Goal: Transaction & Acquisition: Book appointment/travel/reservation

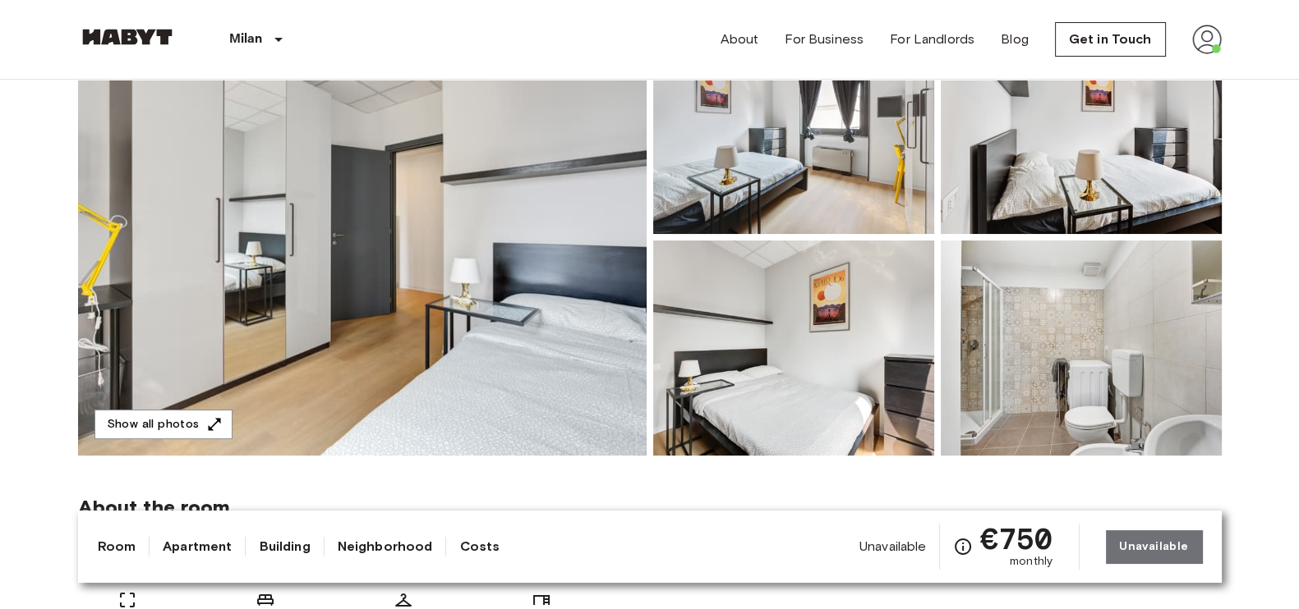
click at [223, 407] on img at bounding box center [362, 237] width 568 height 437
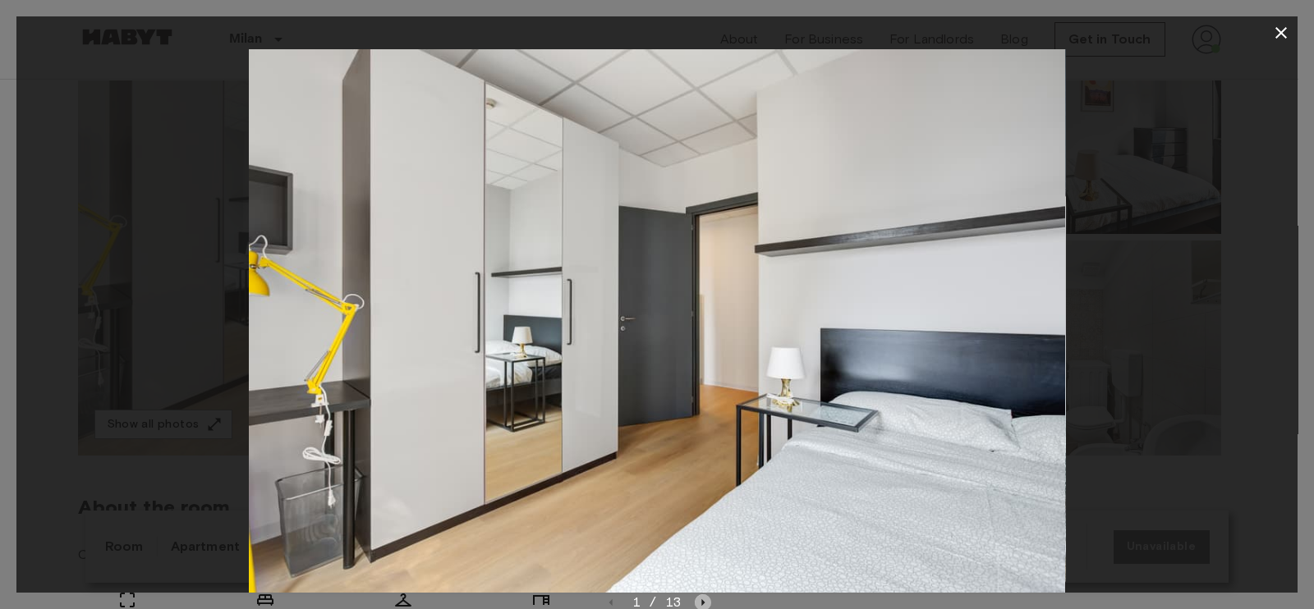
click at [697, 601] on icon "Next image" at bounding box center [703, 603] width 16 height 16
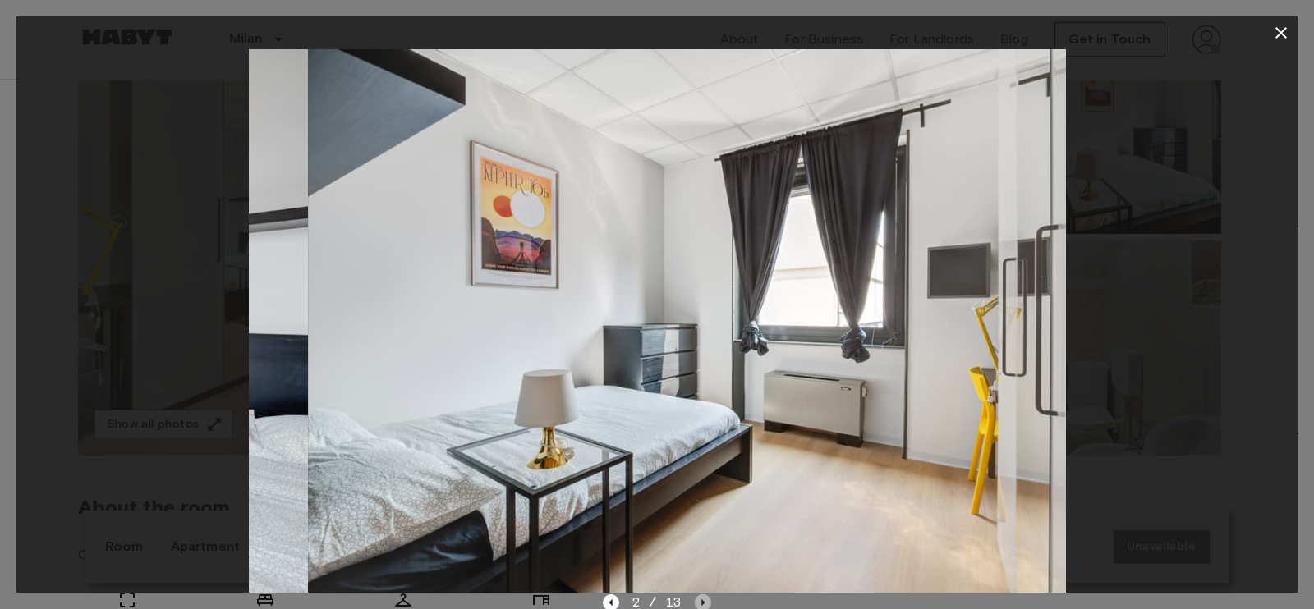
click at [697, 601] on icon "Next image" at bounding box center [703, 603] width 16 height 16
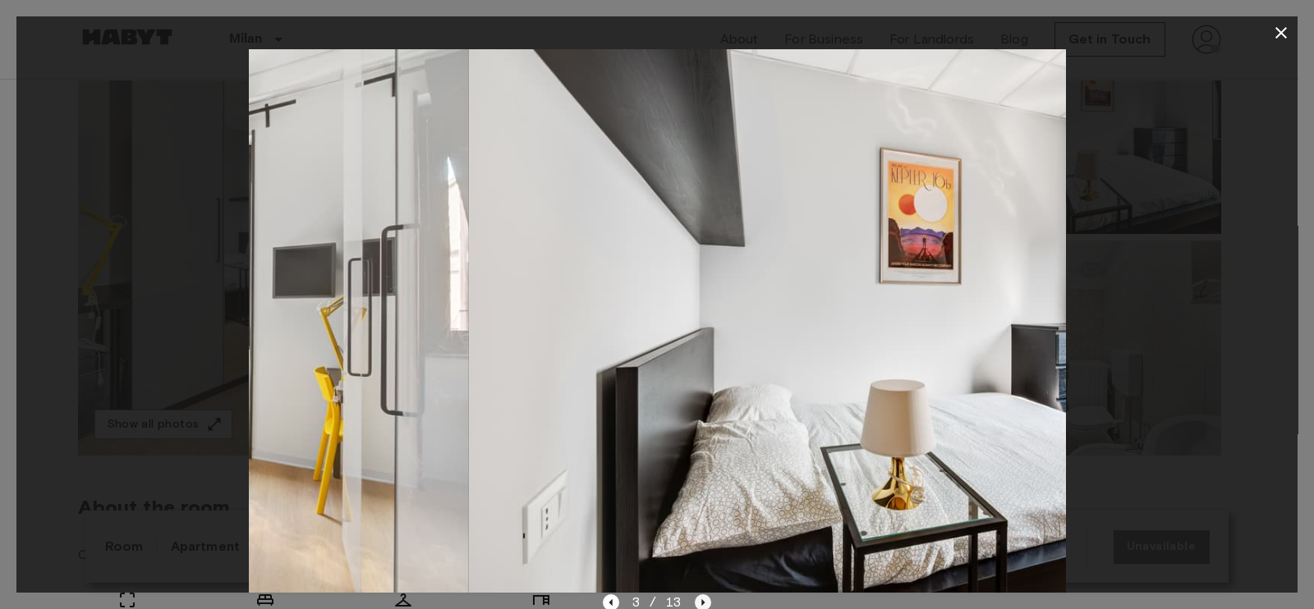
click at [697, 601] on icon "Next image" at bounding box center [703, 603] width 16 height 16
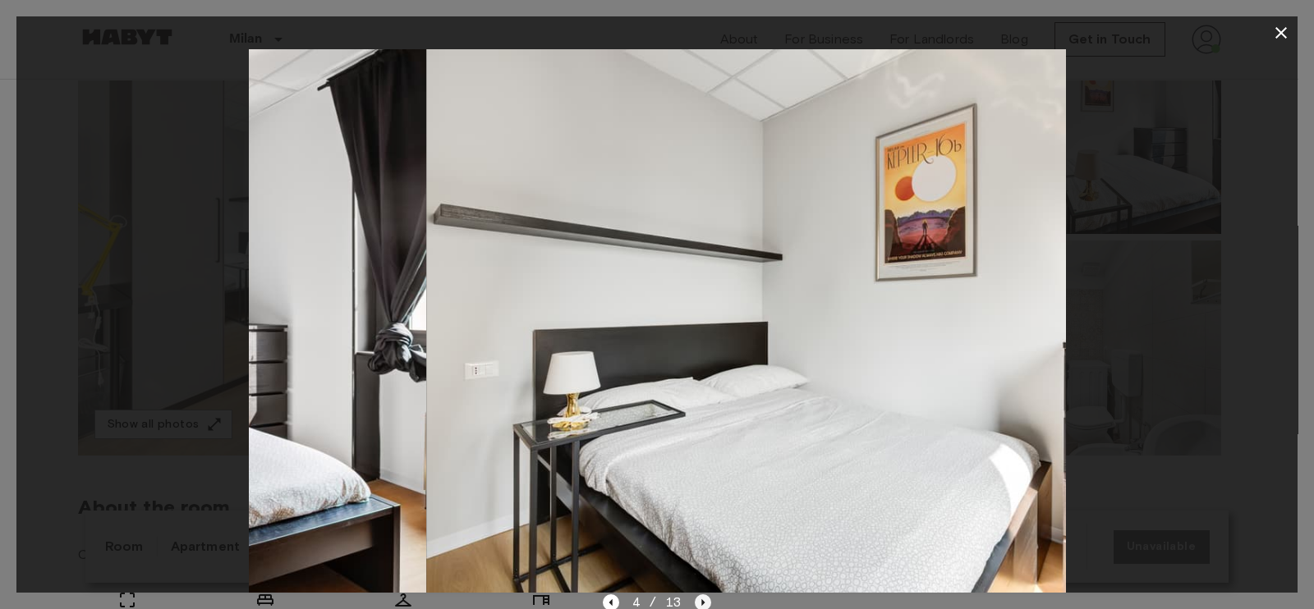
click at [697, 601] on icon "Next image" at bounding box center [703, 603] width 16 height 16
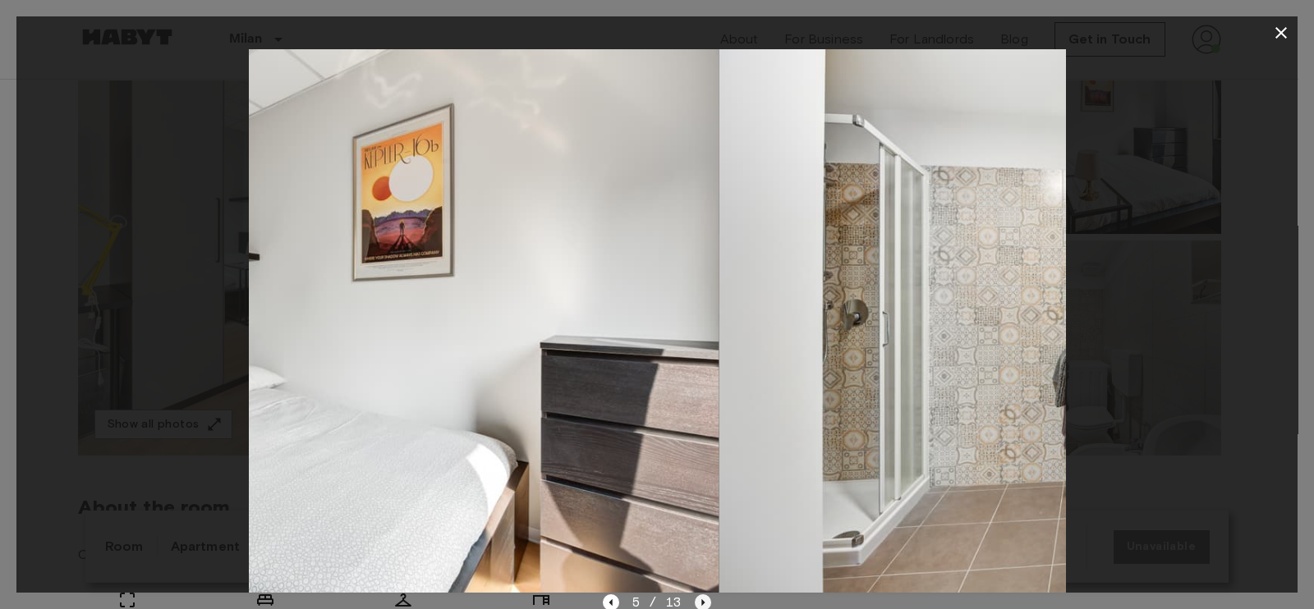
click at [697, 601] on icon "Next image" at bounding box center [703, 603] width 16 height 16
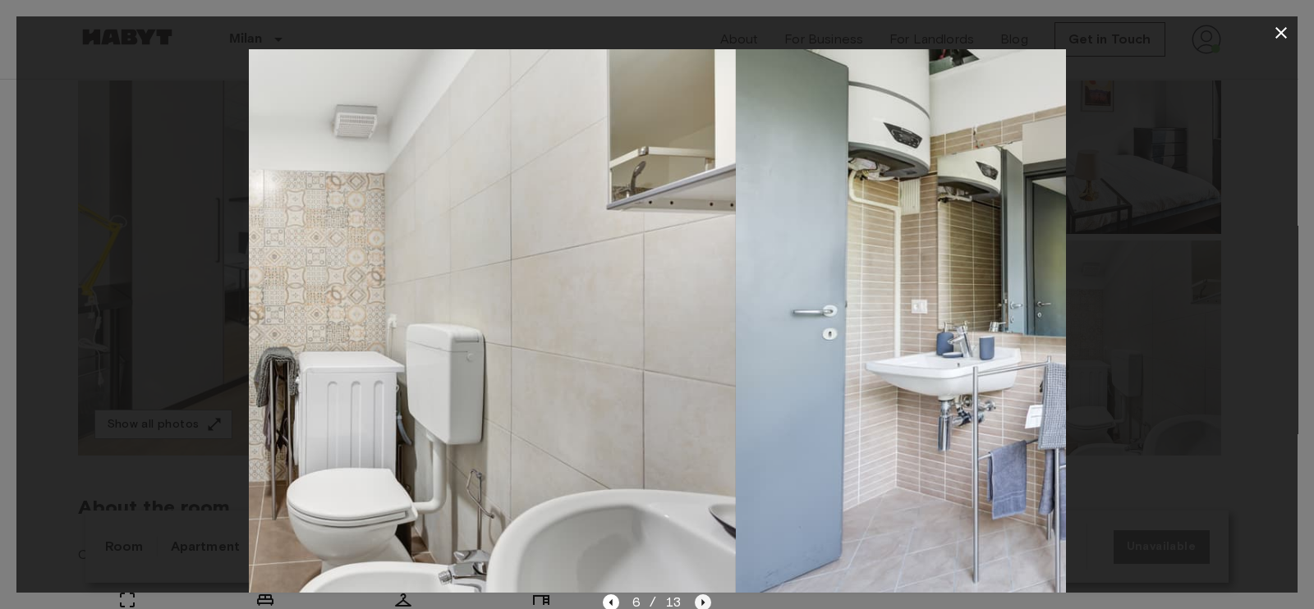
click at [697, 601] on icon "Next image" at bounding box center [703, 603] width 16 height 16
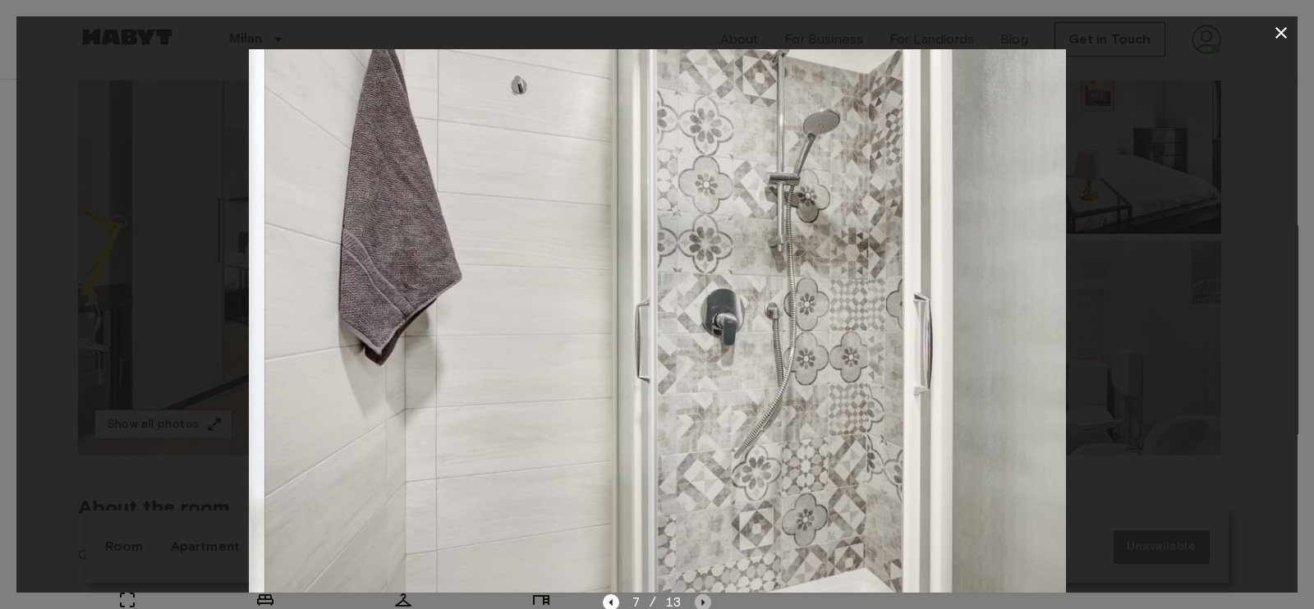
click at [697, 601] on icon "Next image" at bounding box center [703, 603] width 16 height 16
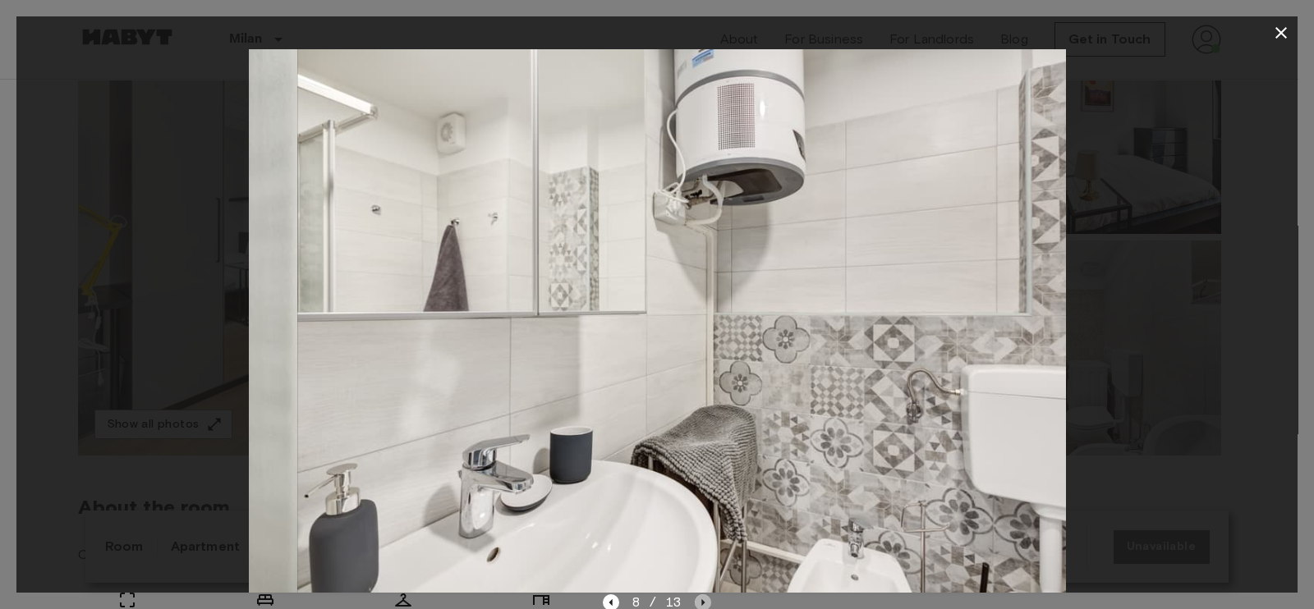
click at [697, 601] on icon "Next image" at bounding box center [703, 603] width 16 height 16
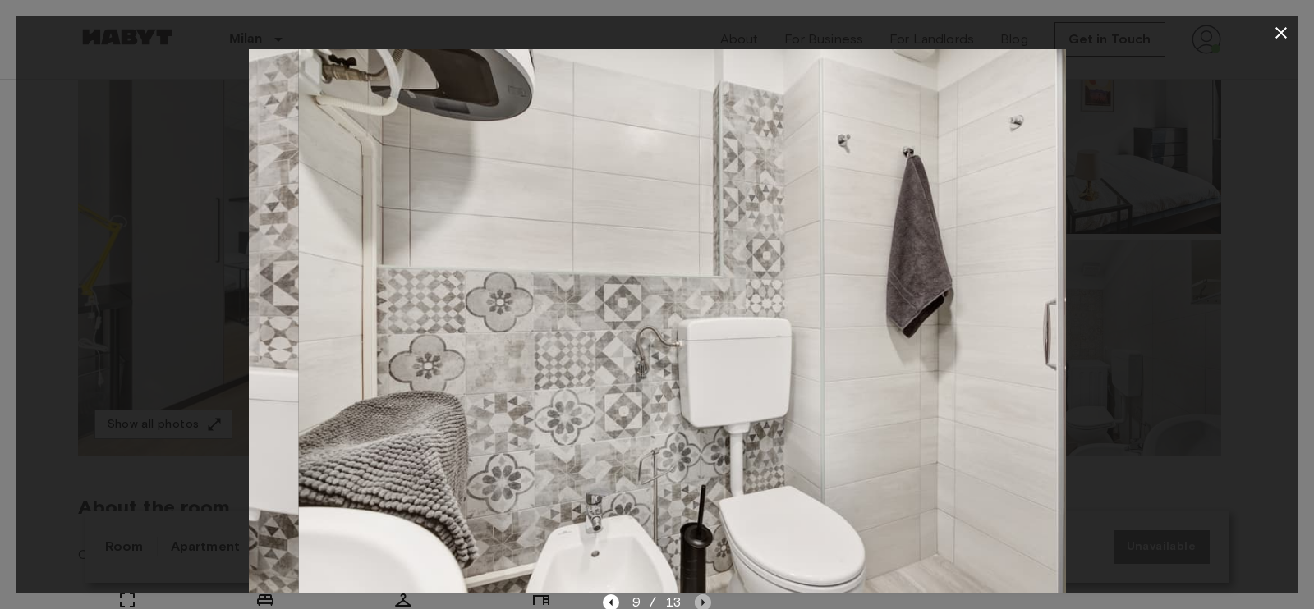
click at [697, 601] on icon "Next image" at bounding box center [703, 603] width 16 height 16
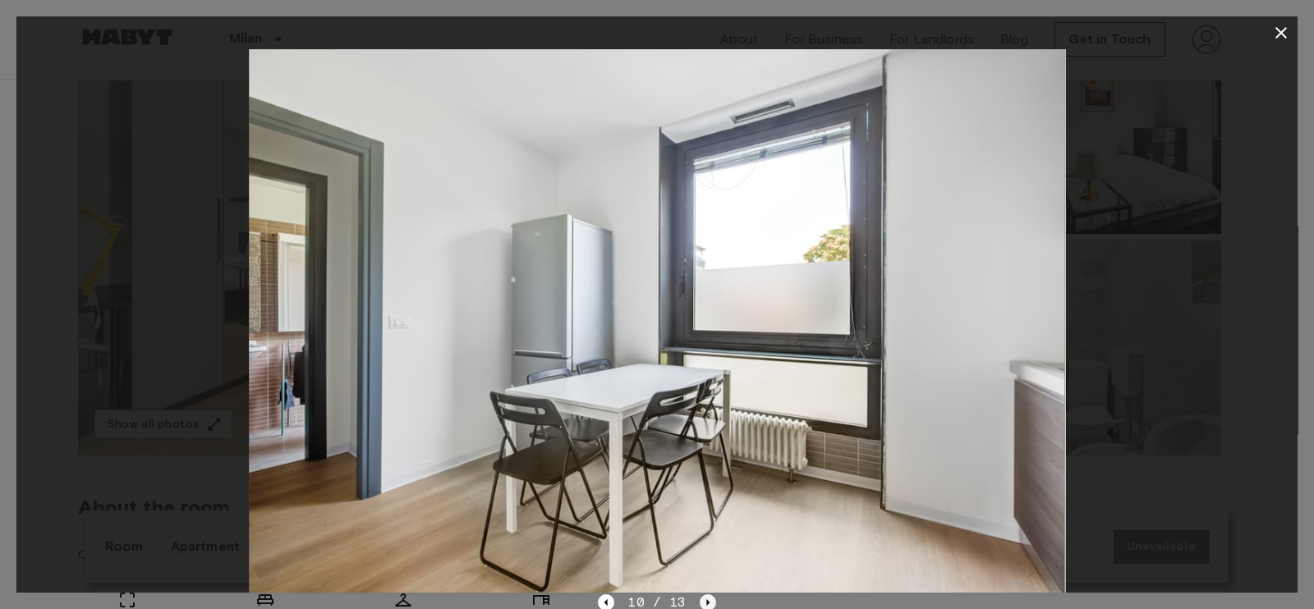
click at [697, 601] on div "10 / 13" at bounding box center [656, 603] width 117 height 20
click at [706, 602] on icon "Next image" at bounding box center [707, 603] width 3 height 7
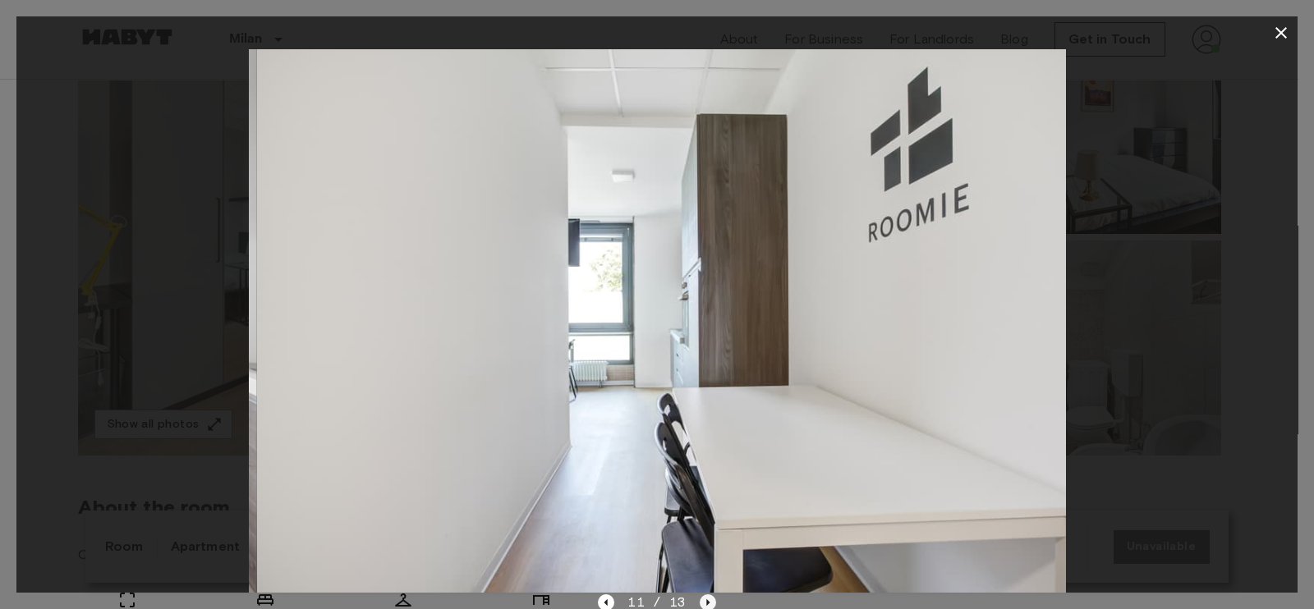
click at [706, 602] on icon "Next image" at bounding box center [707, 603] width 3 height 7
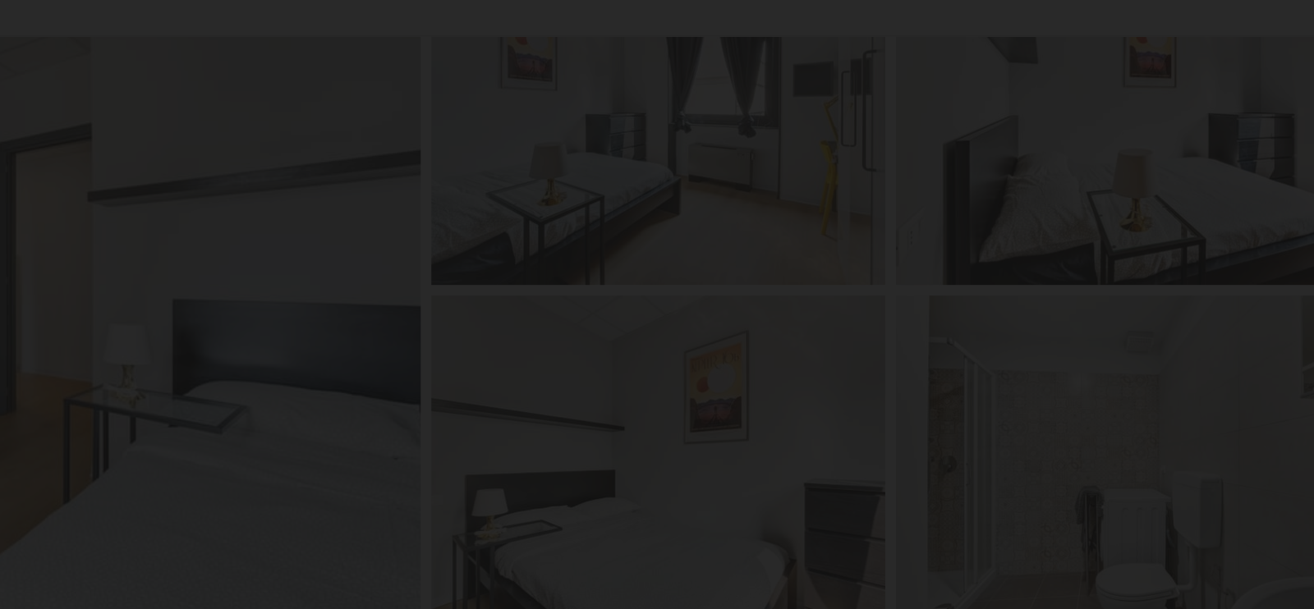
scroll to position [192, 0]
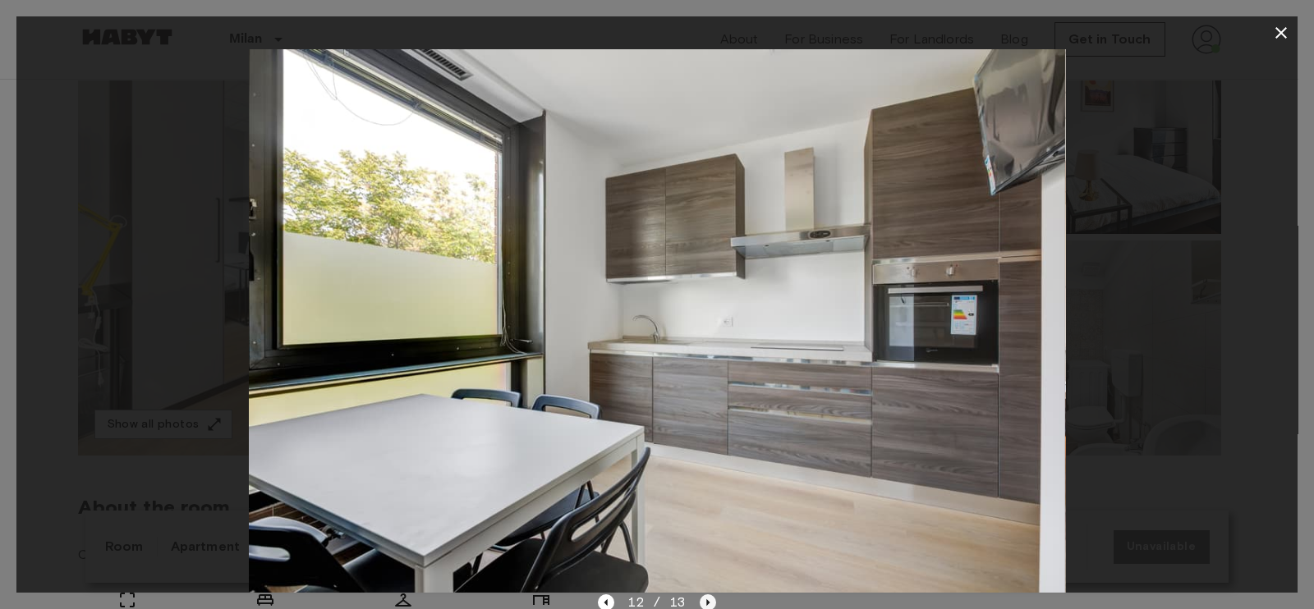
click at [700, 601] on icon "Next image" at bounding box center [708, 603] width 16 height 16
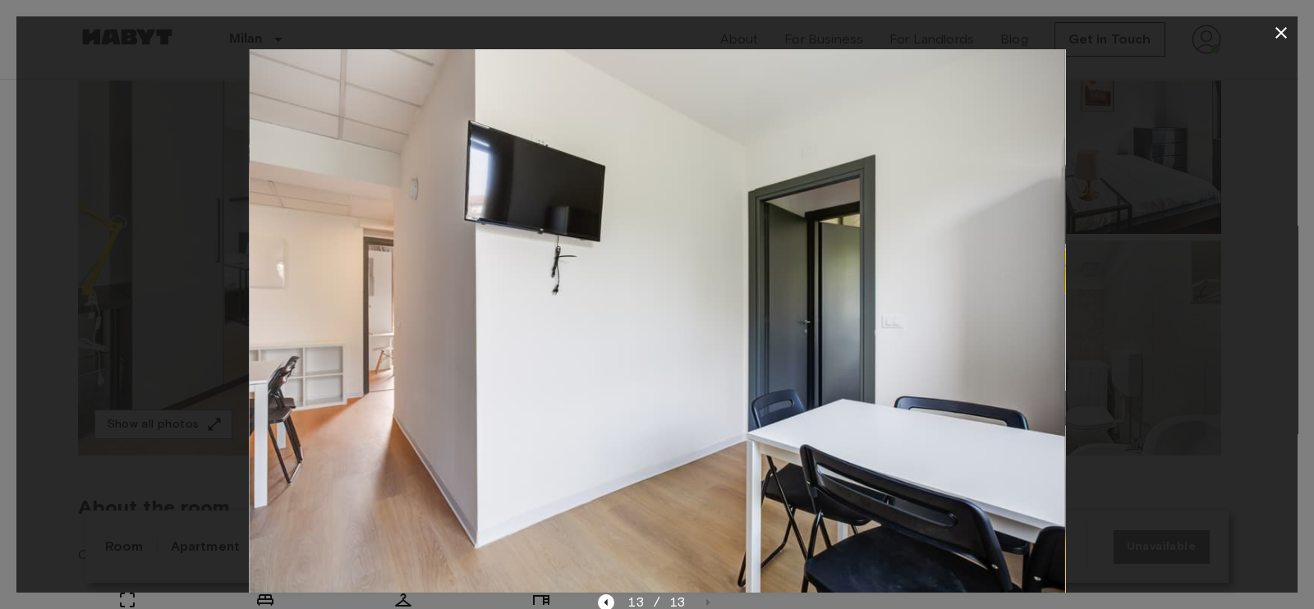
click at [1279, 30] on icon "button" at bounding box center [1281, 32] width 11 height 11
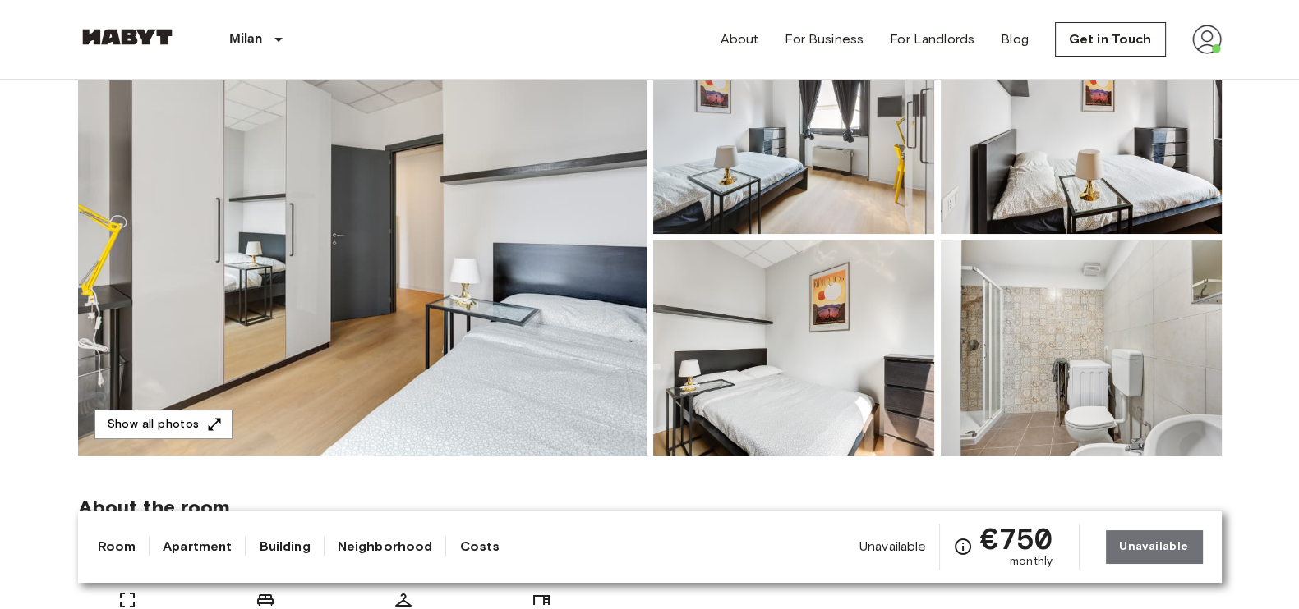
click at [181, 407] on img at bounding box center [362, 237] width 568 height 437
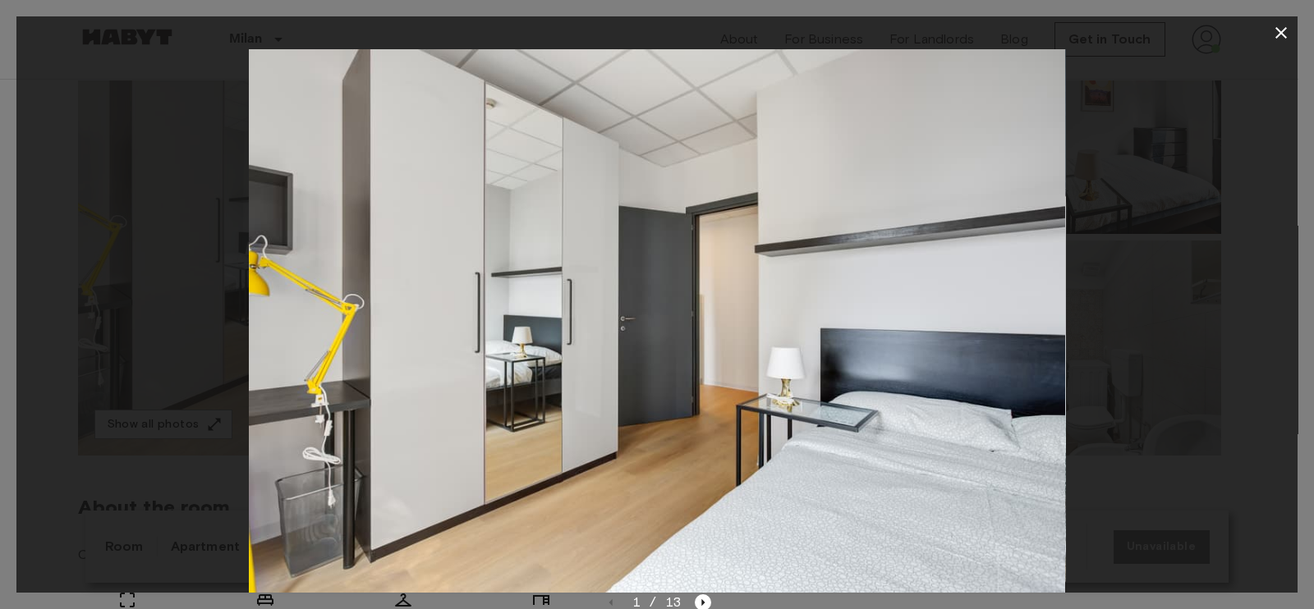
click at [692, 600] on div "1 / 13" at bounding box center [657, 603] width 109 height 20
click at [702, 602] on icon "Next image" at bounding box center [703, 603] width 3 height 7
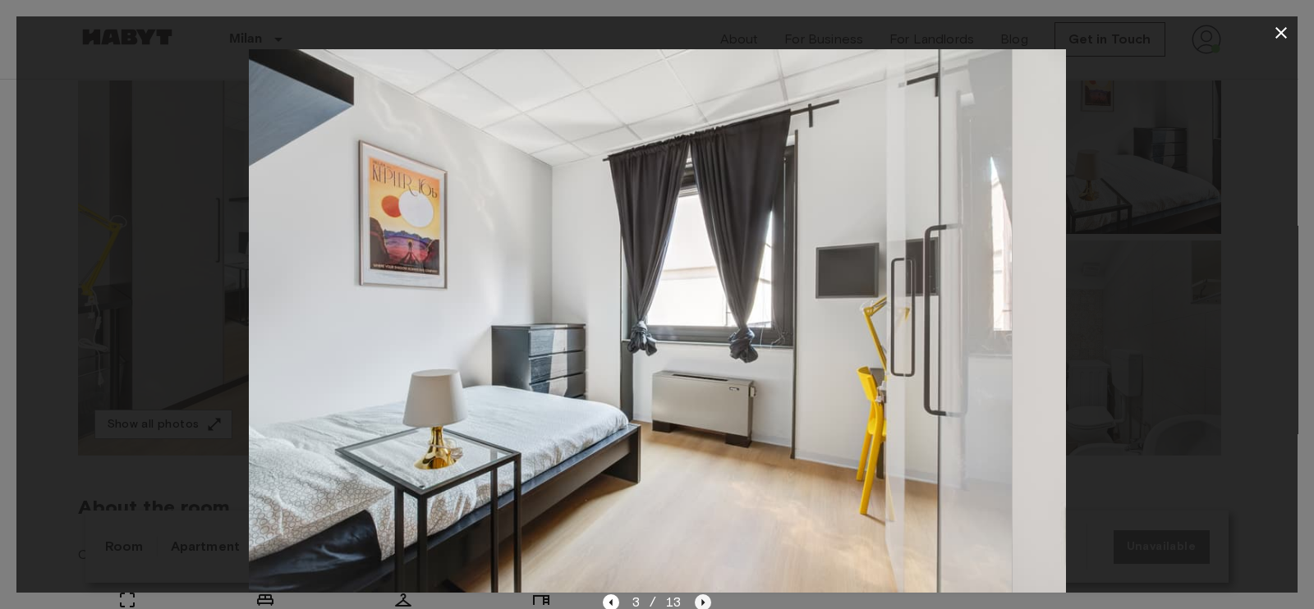
click at [702, 602] on icon "Next image" at bounding box center [703, 603] width 3 height 7
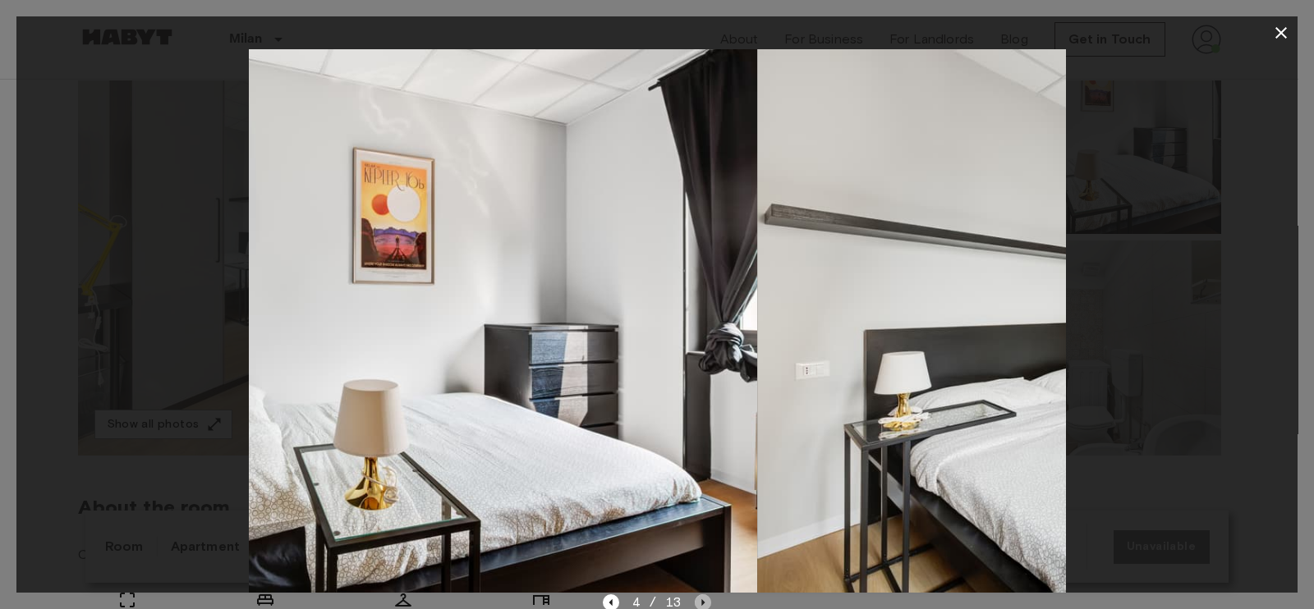
click at [702, 602] on icon "Next image" at bounding box center [703, 603] width 3 height 7
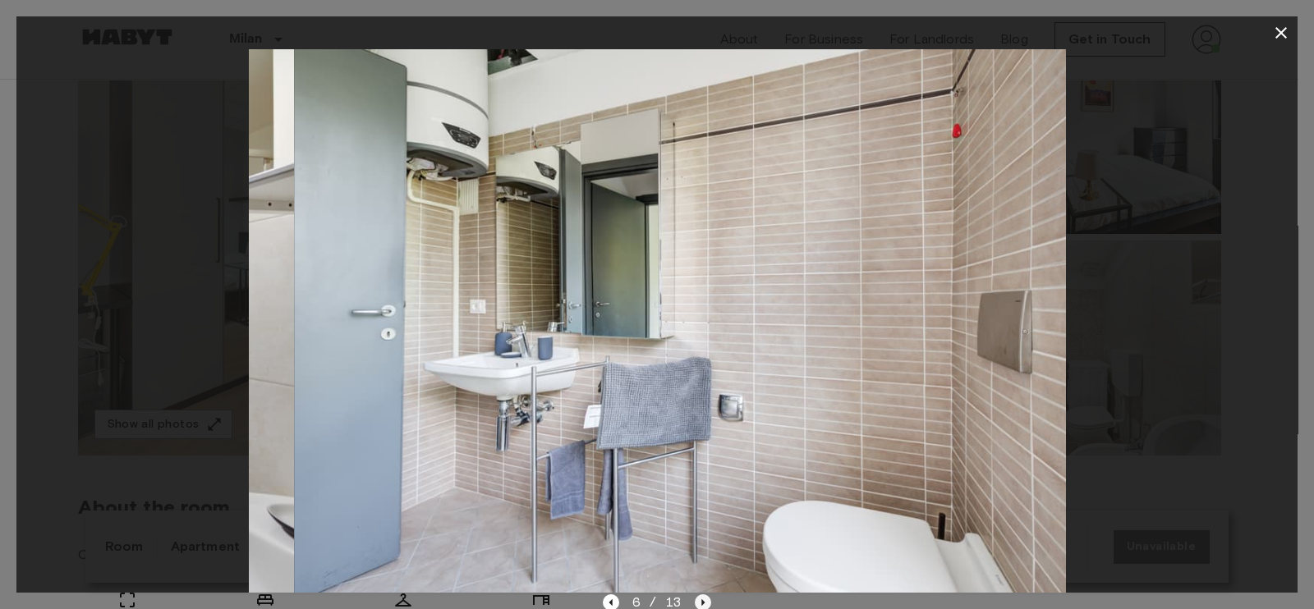
click at [702, 602] on icon "Next image" at bounding box center [703, 603] width 3 height 7
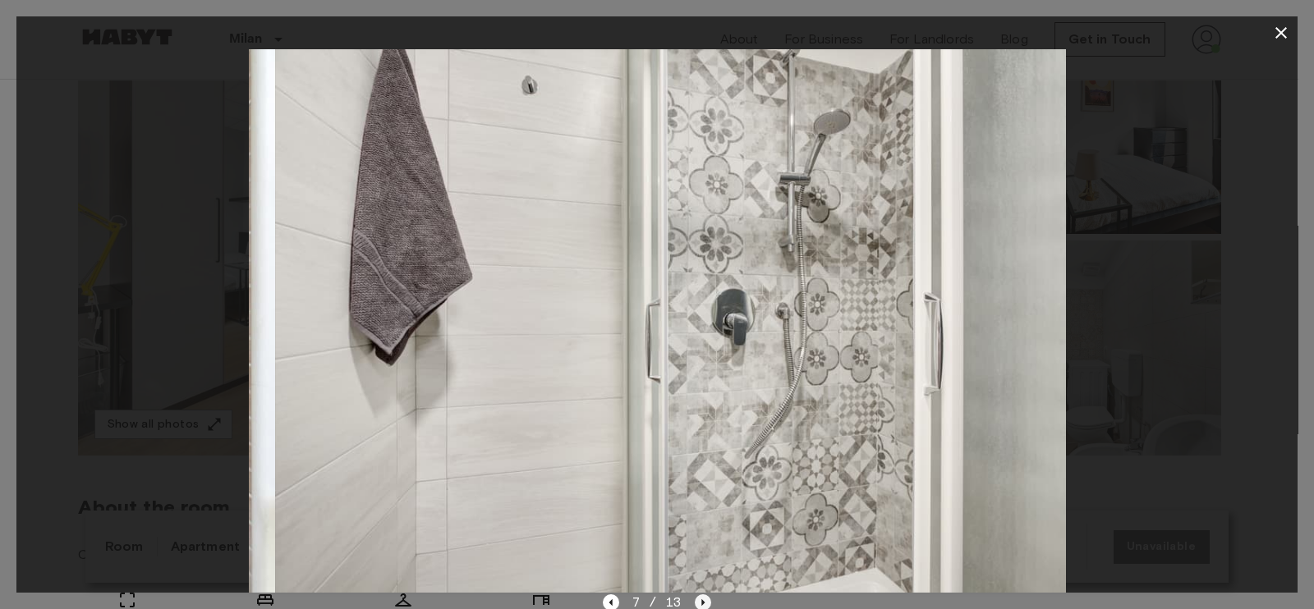
click at [702, 602] on icon "Next image" at bounding box center [703, 603] width 3 height 7
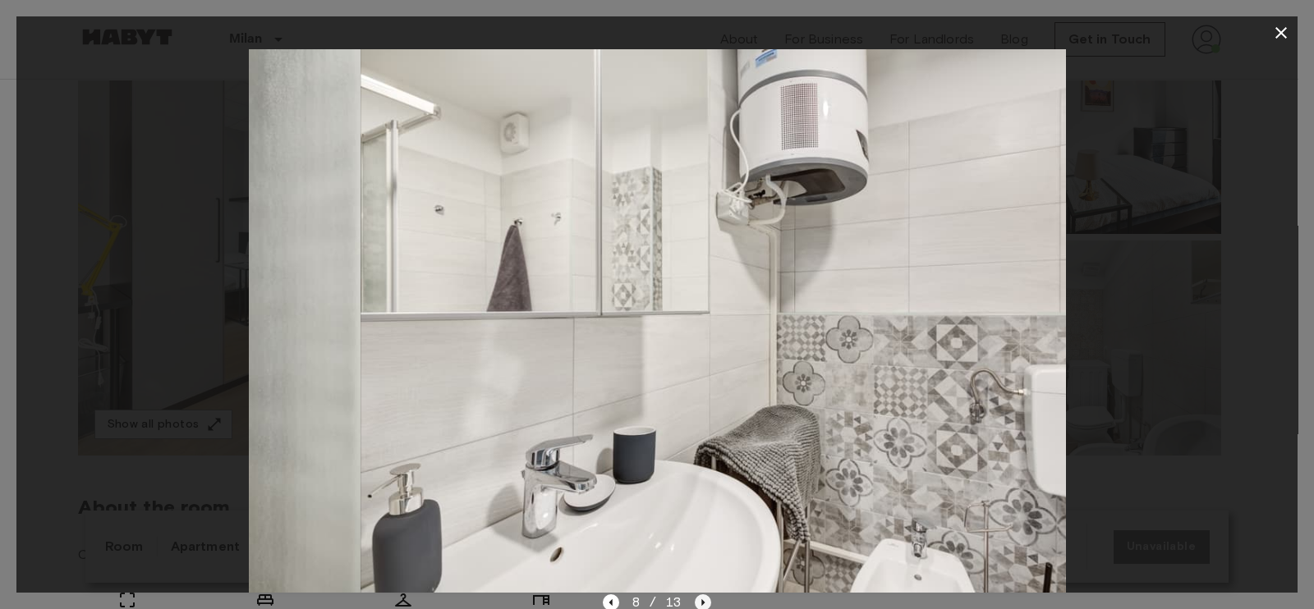
click at [702, 602] on icon "Next image" at bounding box center [703, 603] width 3 height 7
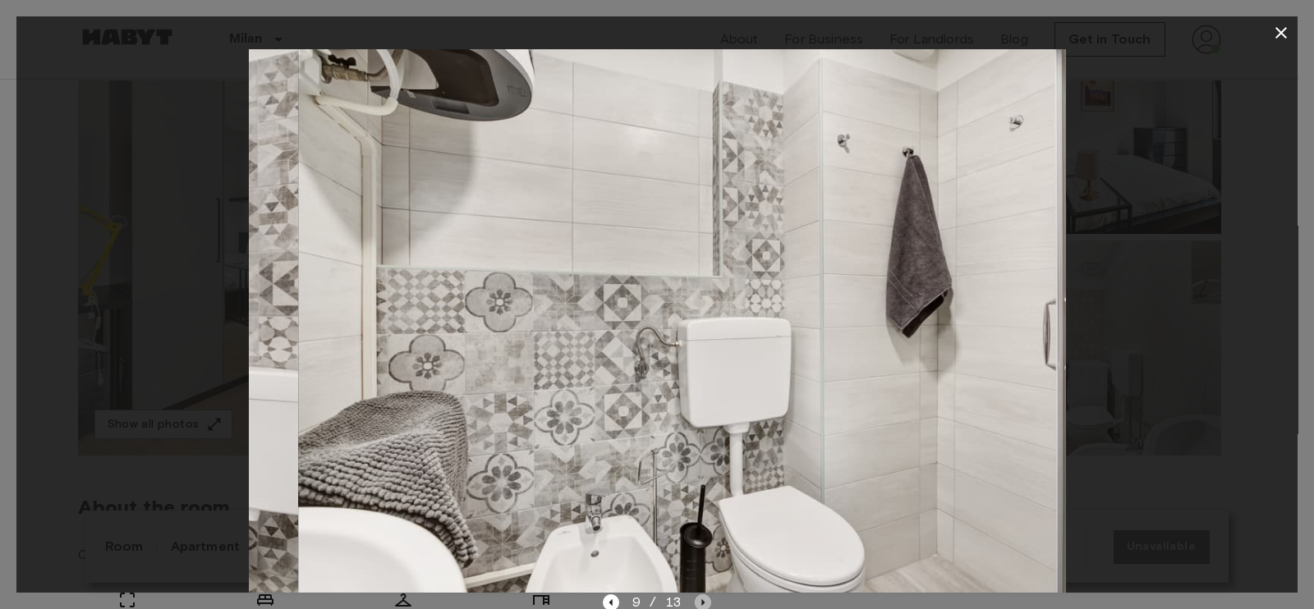
click at [702, 602] on icon "Next image" at bounding box center [703, 603] width 3 height 7
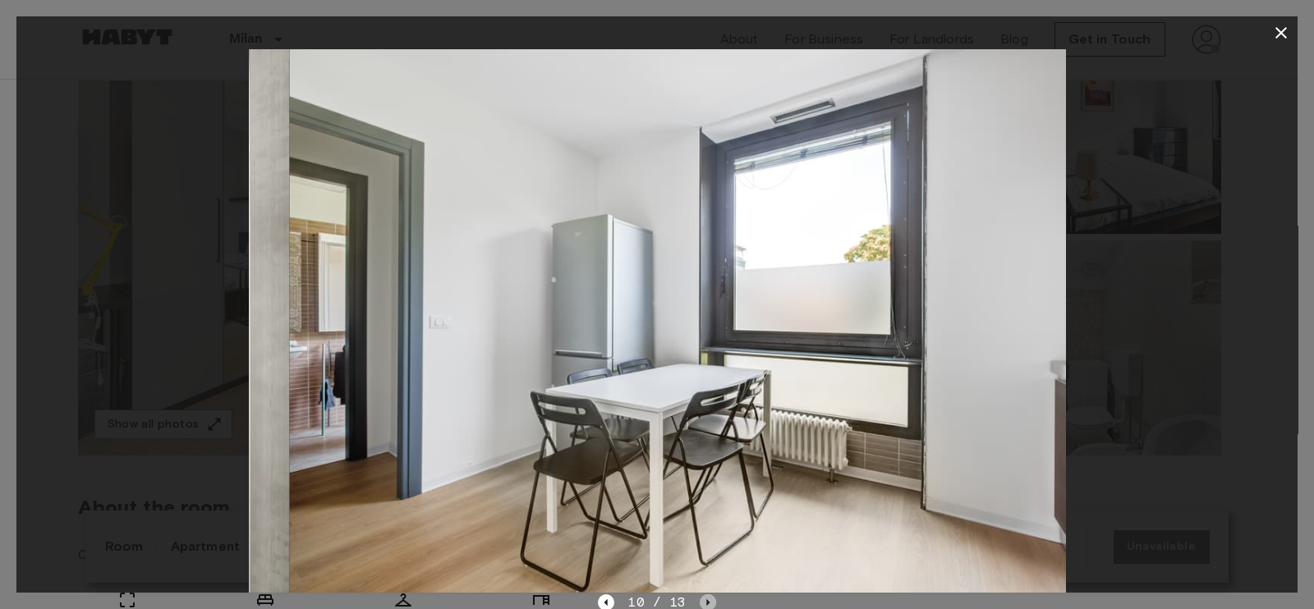
click at [702, 602] on icon "Next image" at bounding box center [708, 603] width 16 height 16
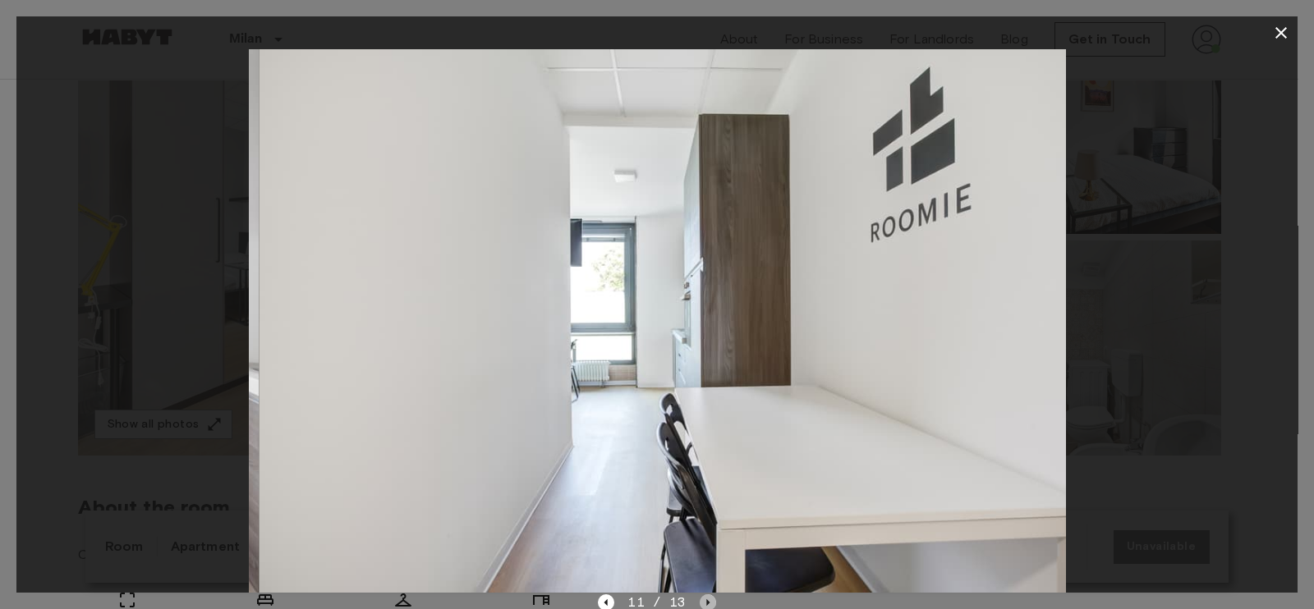
click at [702, 602] on icon "Next image" at bounding box center [708, 603] width 16 height 16
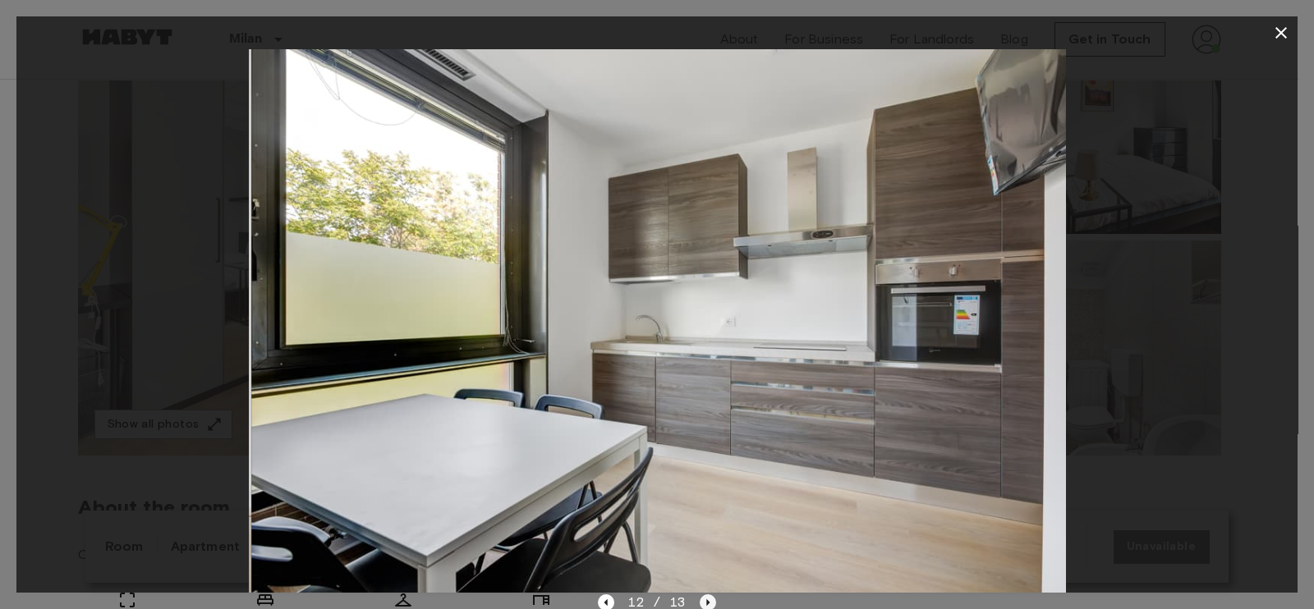
click at [702, 602] on icon "Next image" at bounding box center [708, 603] width 16 height 16
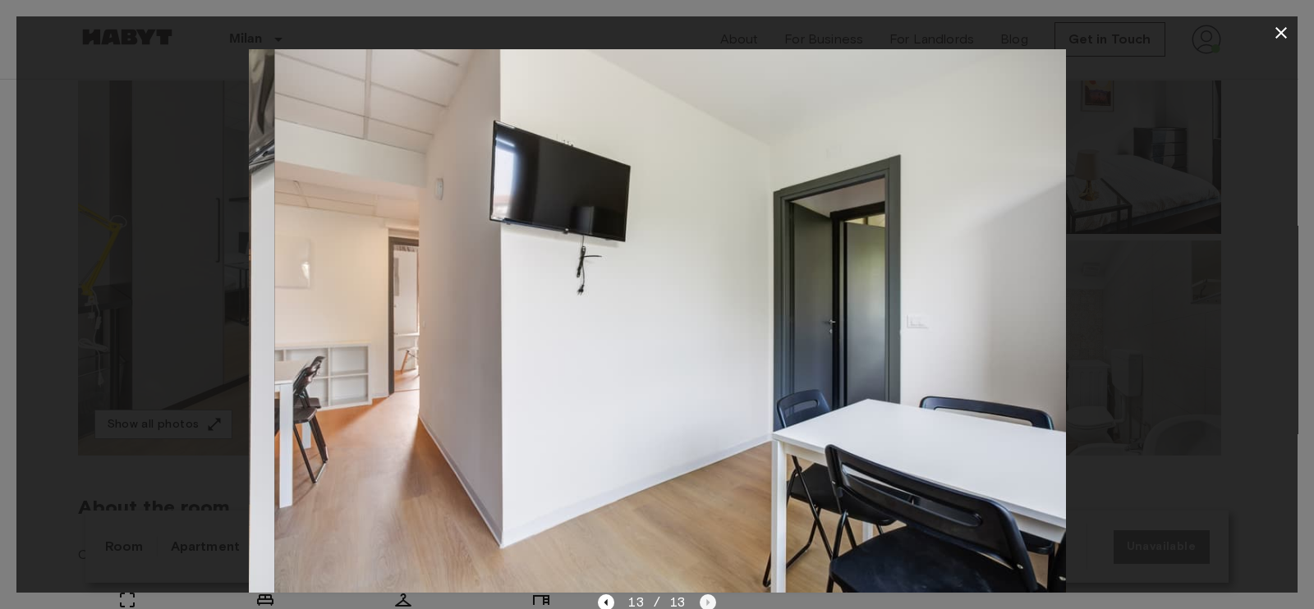
click at [702, 602] on div "13 / 13" at bounding box center [656, 603] width 117 height 20
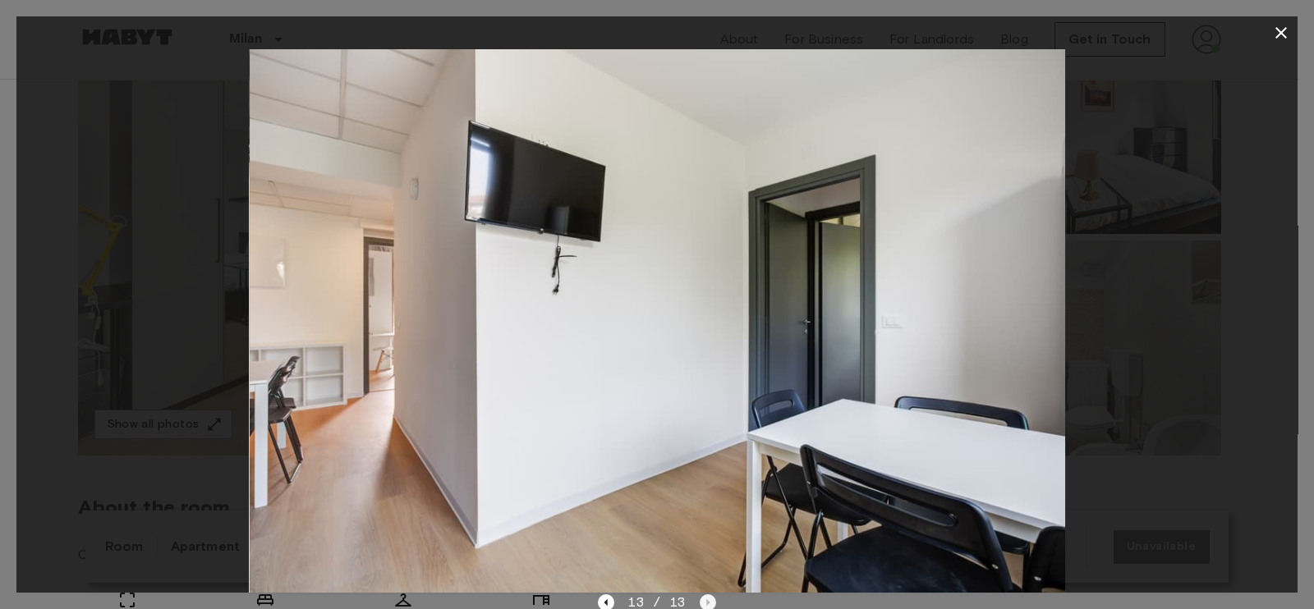
click at [702, 602] on div "13 / 13" at bounding box center [656, 603] width 117 height 20
click at [607, 600] on icon "Previous image" at bounding box center [606, 603] width 16 height 16
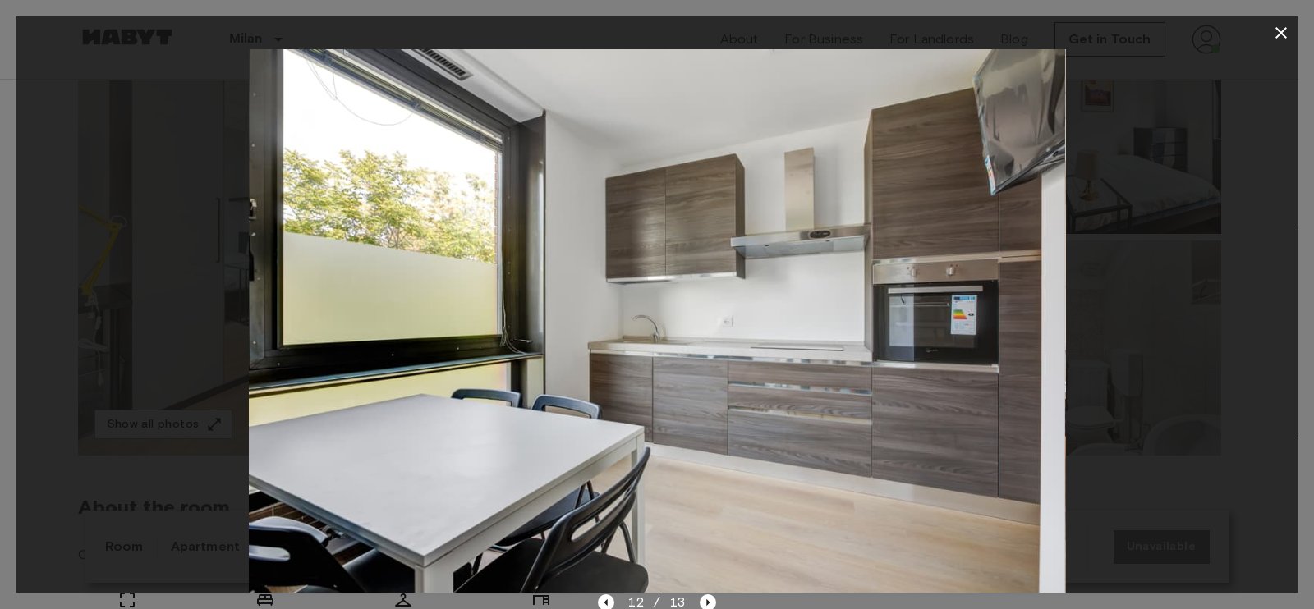
click at [1272, 39] on icon "button" at bounding box center [1282, 33] width 20 height 20
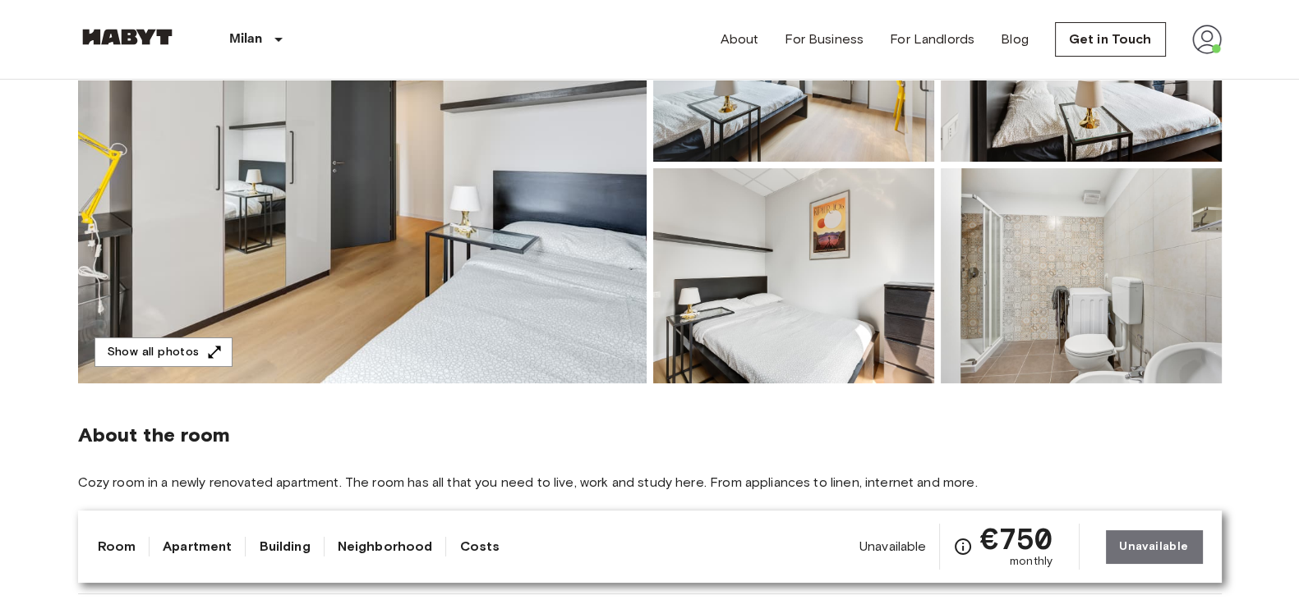
scroll to position [0, 0]
